Goal: Task Accomplishment & Management: Use online tool/utility

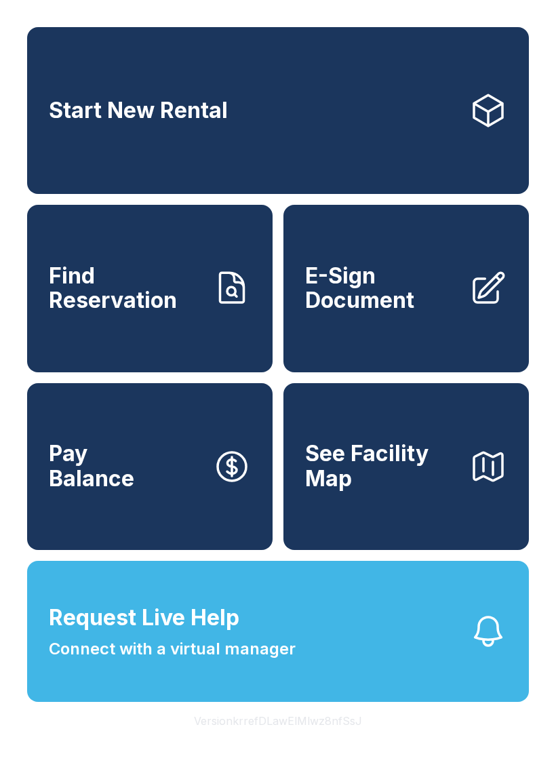
click at [289, 661] on span "Request Live Help Connect with a virtual manager" at bounding box center [172, 631] width 247 height 60
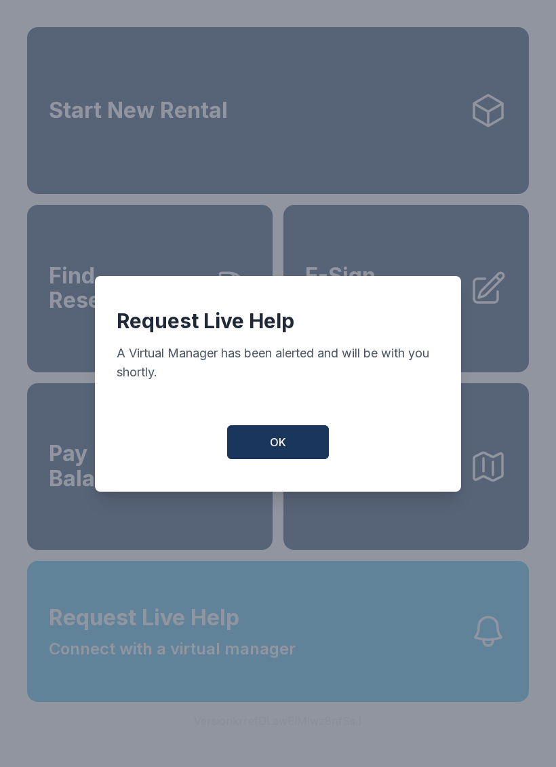
click at [270, 445] on span "OK" at bounding box center [278, 442] width 16 height 16
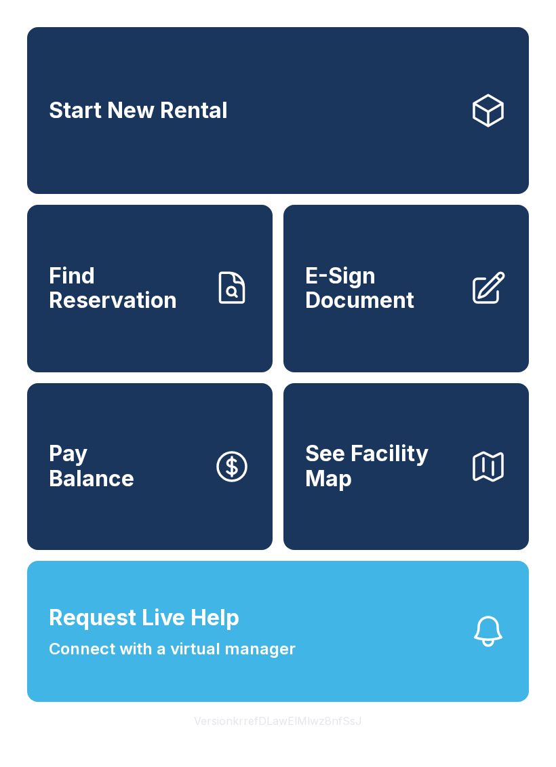
click at [311, 766] on div "Start New Rental Find Reservation E-Sign Document Pay Balance See Facility Map …" at bounding box center [278, 383] width 556 height 767
click at [362, 292] on span "E-Sign Document" at bounding box center [381, 288] width 153 height 49
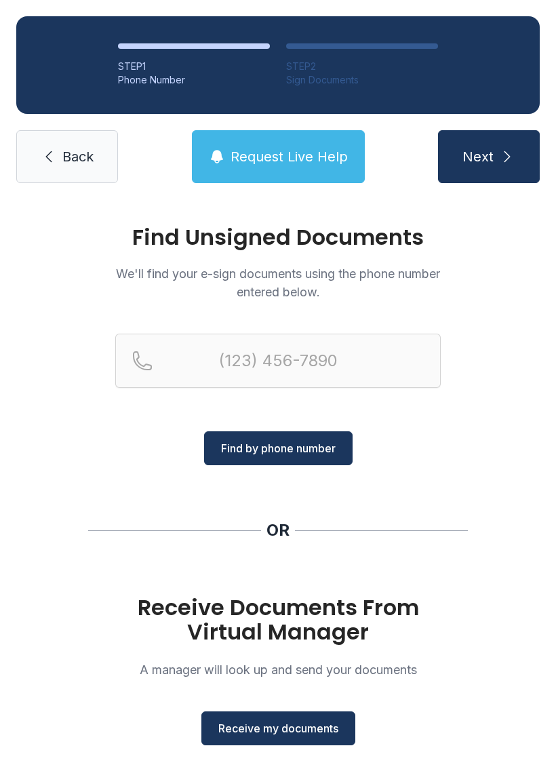
click at [323, 721] on span "Receive my documents" at bounding box center [278, 728] width 120 height 16
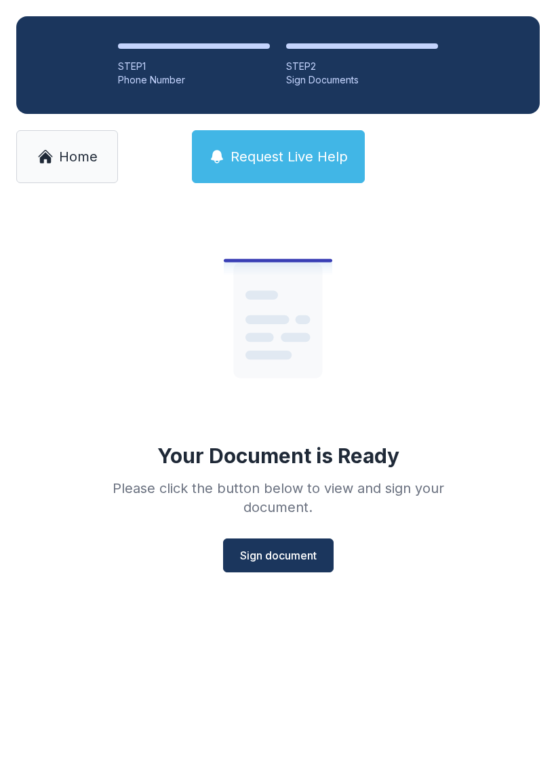
click at [281, 550] on span "Sign document" at bounding box center [278, 555] width 77 height 16
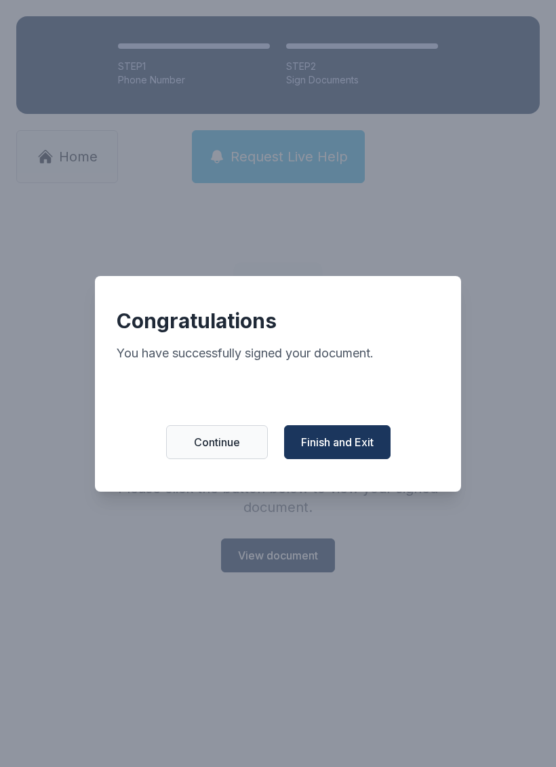
click at [359, 444] on span "Finish and Exit" at bounding box center [337, 442] width 73 height 16
